Goal: Task Accomplishment & Management: Manage account settings

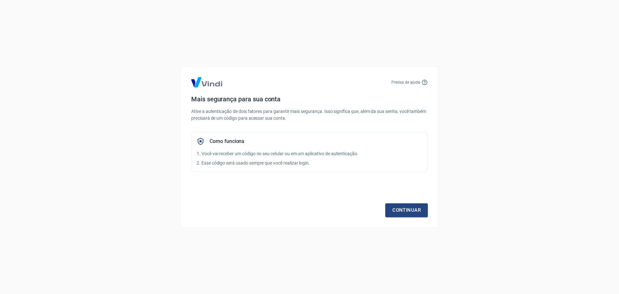
drag, startPoint x: 111, startPoint y: 88, endPoint x: 106, endPoint y: 76, distance: 13.1
click at [110, 86] on div "Precisa de ajuda Mais segurança para sua conta Ative a autenticação de dois fat…" at bounding box center [309, 147] width 619 height 294
click at [498, 101] on div "Precisa de ajuda Mais segurança para sua conta Ative a autenticação de dois fat…" at bounding box center [309, 147] width 619 height 294
click at [152, 57] on div "Precisa de ajuda Mais segurança para sua conta Ative a autenticação de dois fat…" at bounding box center [309, 147] width 619 height 294
